Goal: Transaction & Acquisition: Book appointment/travel/reservation

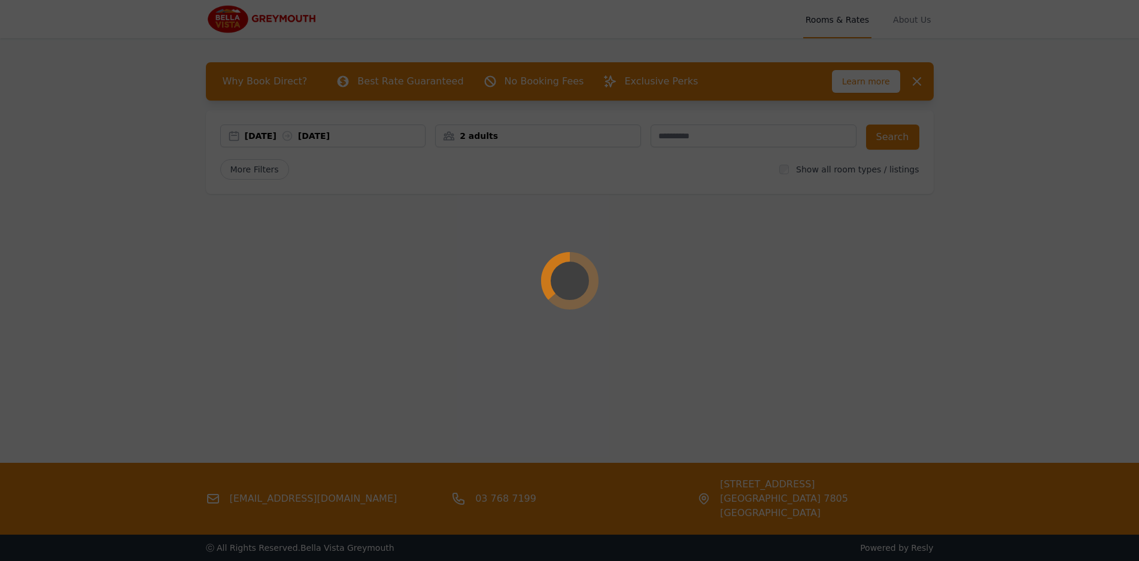
click at [498, 140] on div at bounding box center [569, 280] width 1139 height 561
